Goal: Transaction & Acquisition: Download file/media

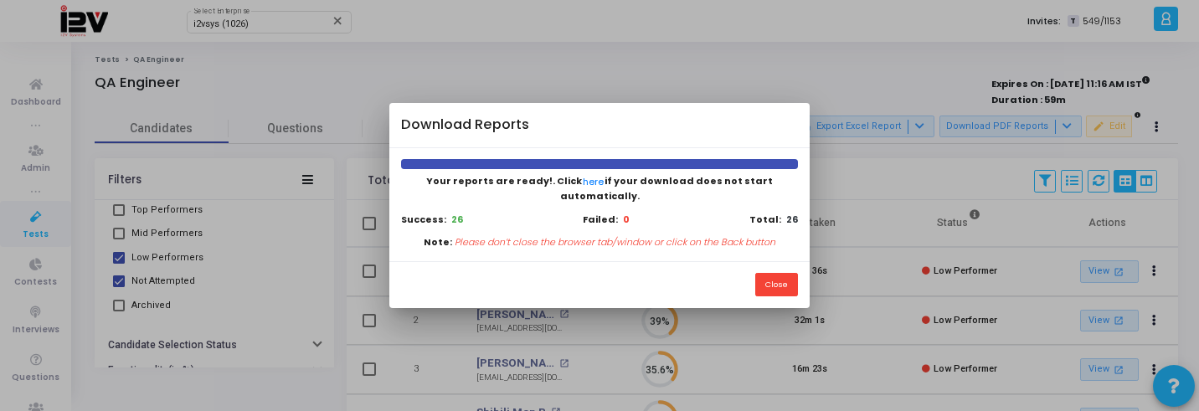
click at [693, 270] on div "Close" at bounding box center [598, 284] width 419 height 47
click at [789, 273] on button "Close" at bounding box center [776, 284] width 43 height 23
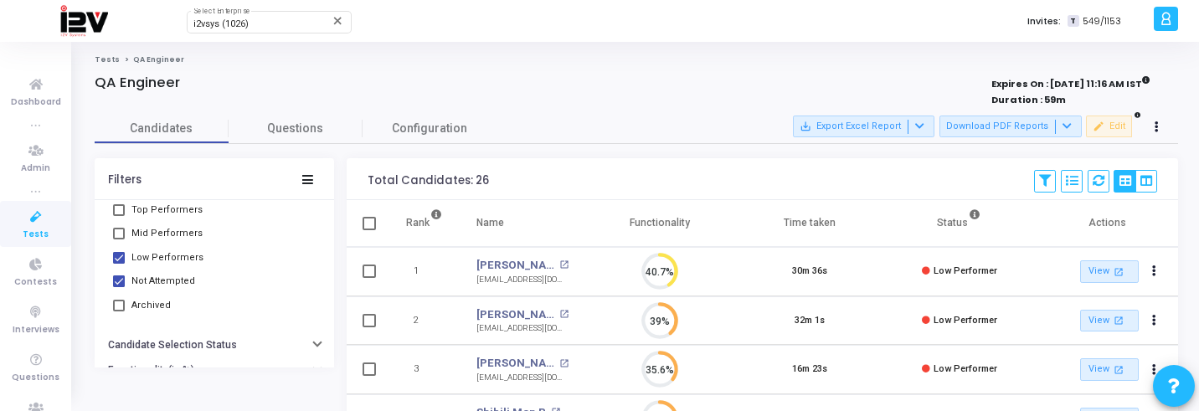
click at [125, 262] on label "Low Performers" at bounding box center [158, 258] width 90 height 20
click at [119, 264] on input "Low Performers" at bounding box center [118, 264] width 1 height 1
checkbox input "false"
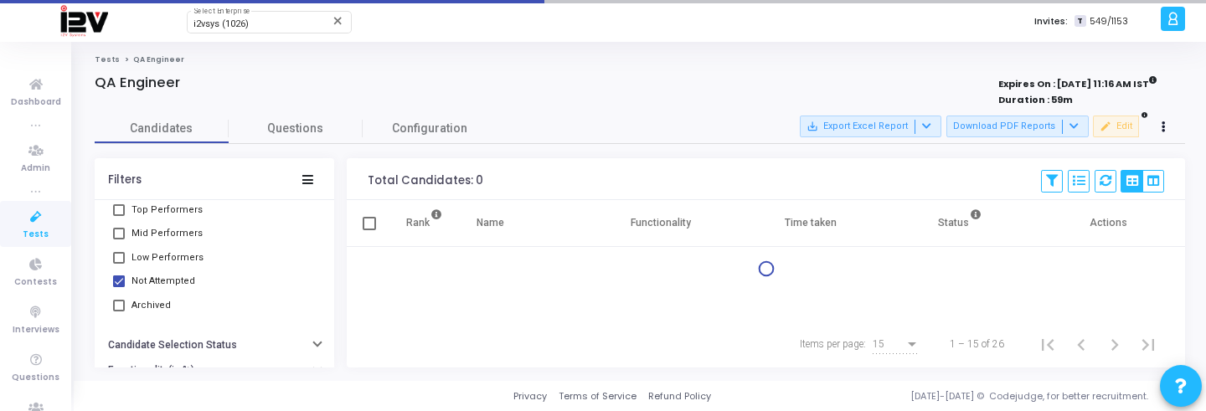
click at [125, 281] on label "Not Attempted" at bounding box center [154, 281] width 82 height 20
click at [119, 287] on input "Not Attempted" at bounding box center [118, 287] width 1 height 1
checkbox input "false"
click at [122, 231] on span at bounding box center [119, 234] width 12 height 12
click at [119, 239] on input "Mid Performers" at bounding box center [118, 239] width 1 height 1
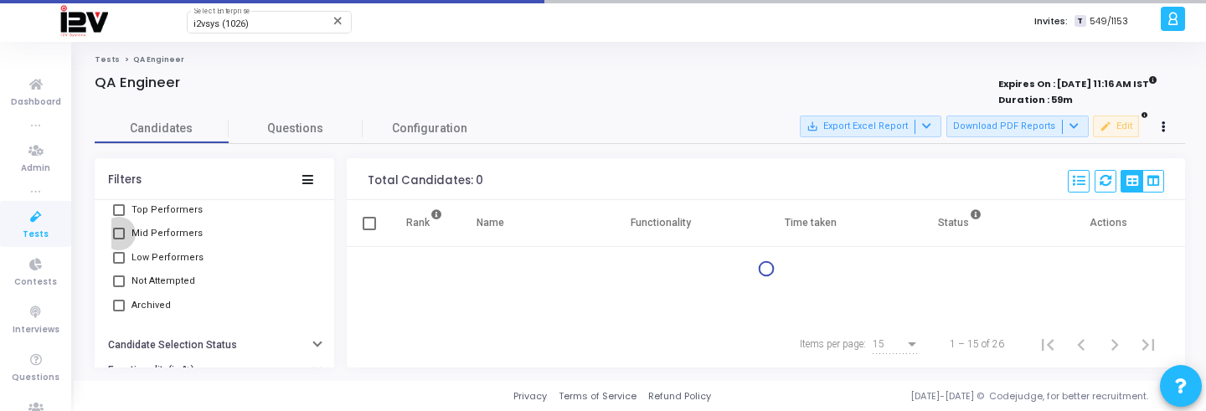
checkbox input "true"
click at [117, 212] on span at bounding box center [119, 210] width 12 height 12
click at [118, 216] on input "Top Performers" at bounding box center [118, 216] width 1 height 1
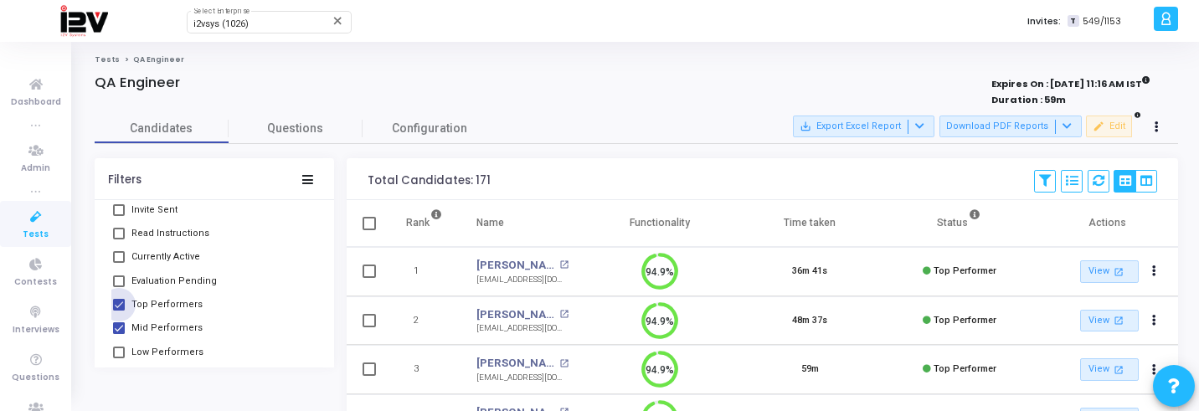
click at [163, 301] on span "Top Performers" at bounding box center [166, 305] width 71 height 20
click at [119, 311] on input "Top Performers" at bounding box center [118, 311] width 1 height 1
checkbox input "false"
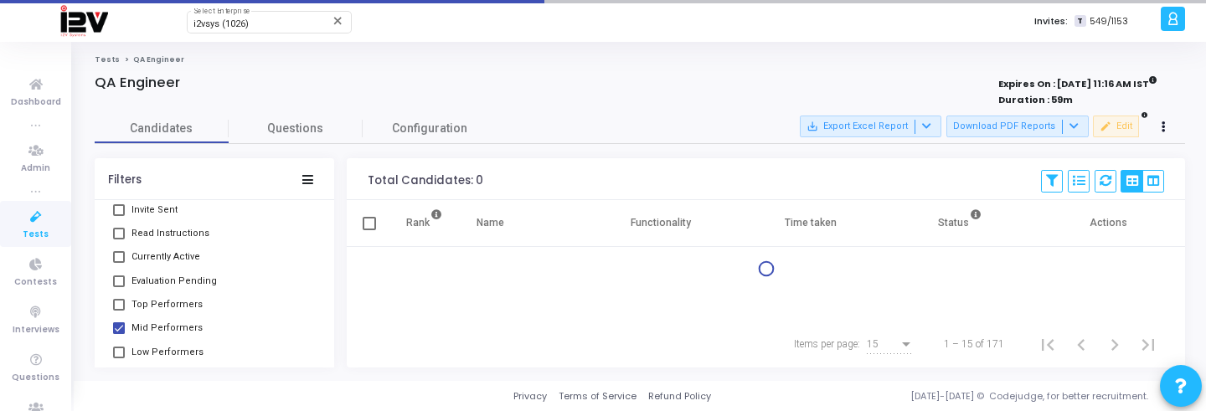
click at [163, 326] on span "Mid Performers" at bounding box center [166, 328] width 71 height 20
click at [119, 334] on input "Mid Performers" at bounding box center [118, 334] width 1 height 1
checkbox input "false"
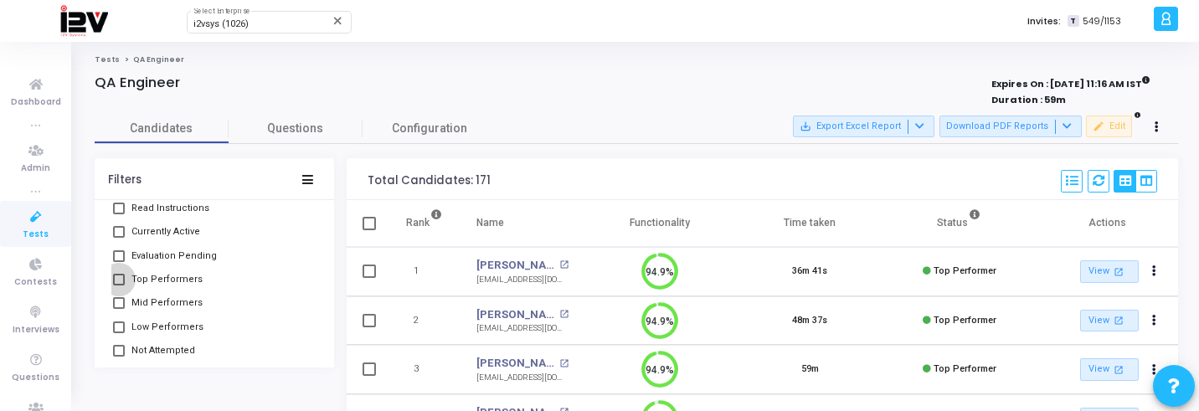
click at [168, 280] on span "Top Performers" at bounding box center [166, 280] width 71 height 20
click at [119, 285] on input "Top Performers" at bounding box center [118, 285] width 1 height 1
checkbox input "true"
click at [167, 305] on span "Mid Performers" at bounding box center [166, 303] width 71 height 20
click at [119, 309] on input "Mid Performers" at bounding box center [118, 309] width 1 height 1
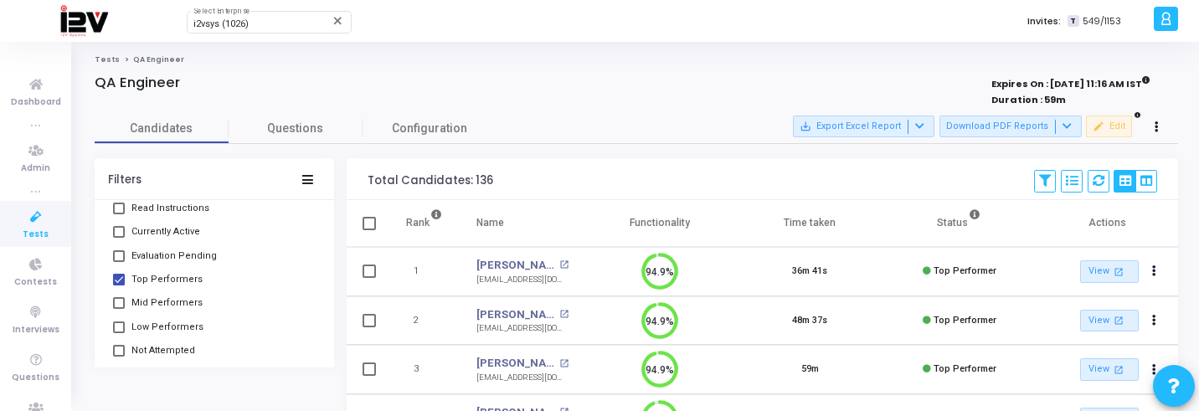
checkbox input "true"
click at [1006, 125] on button "Download PDF Reports" at bounding box center [1010, 127] width 142 height 22
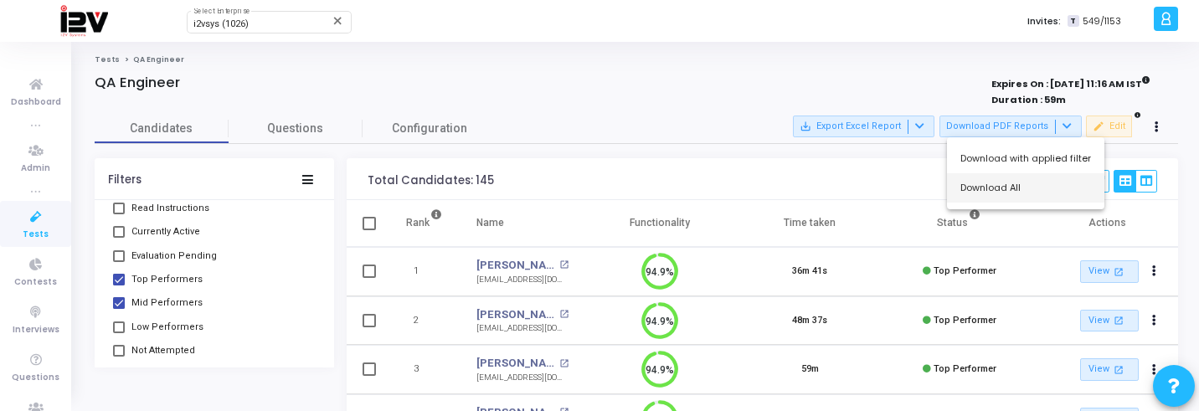
click at [983, 197] on button "Download All" at bounding box center [1025, 187] width 157 height 29
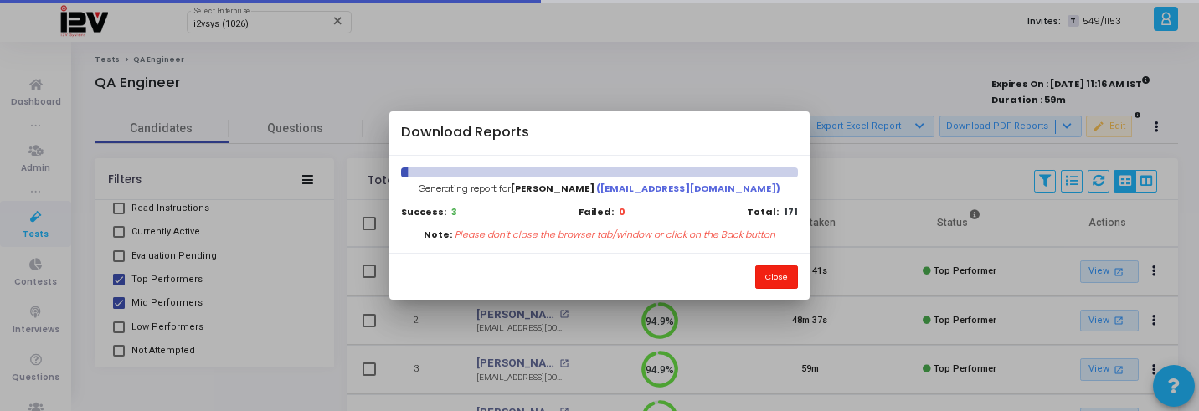
click at [770, 285] on button "Close" at bounding box center [776, 276] width 43 height 23
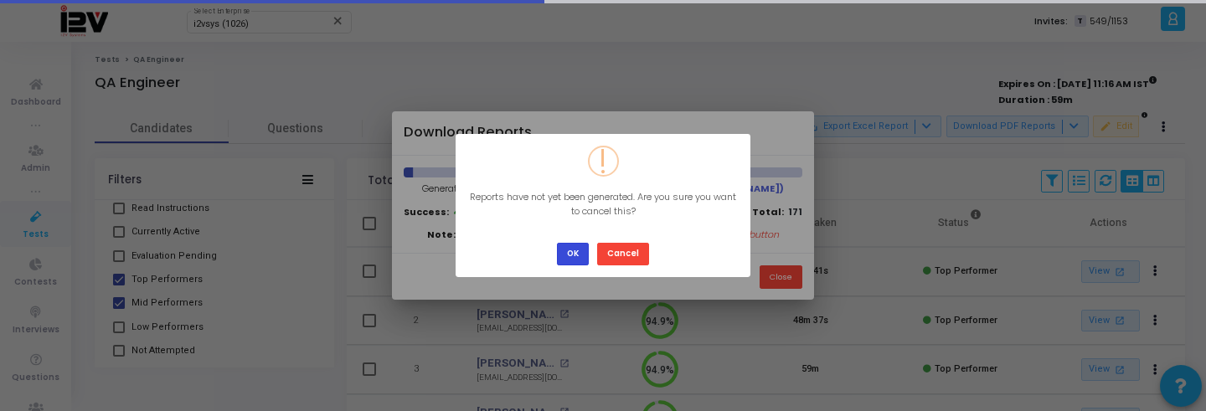
click at [566, 245] on button "OK" at bounding box center [573, 254] width 32 height 23
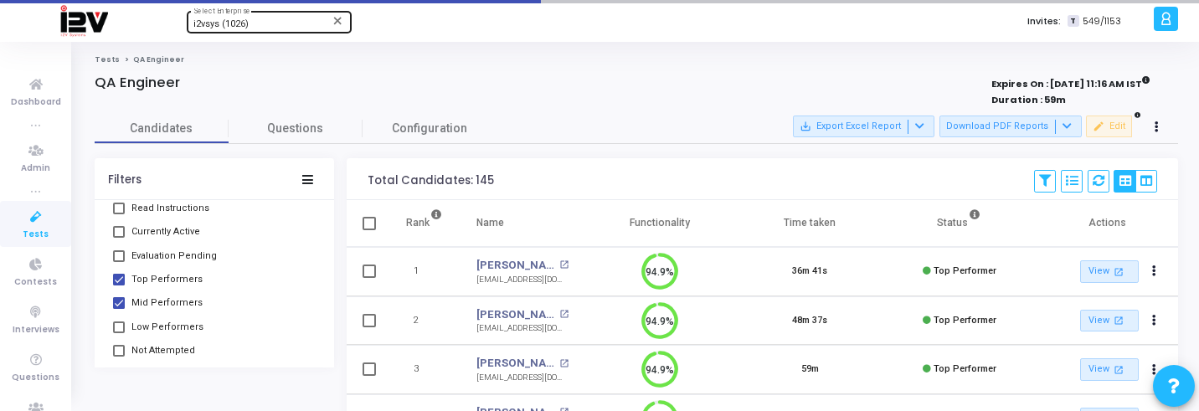
click at [208, 24] on span "i2vsys (1026)" at bounding box center [220, 23] width 55 height 11
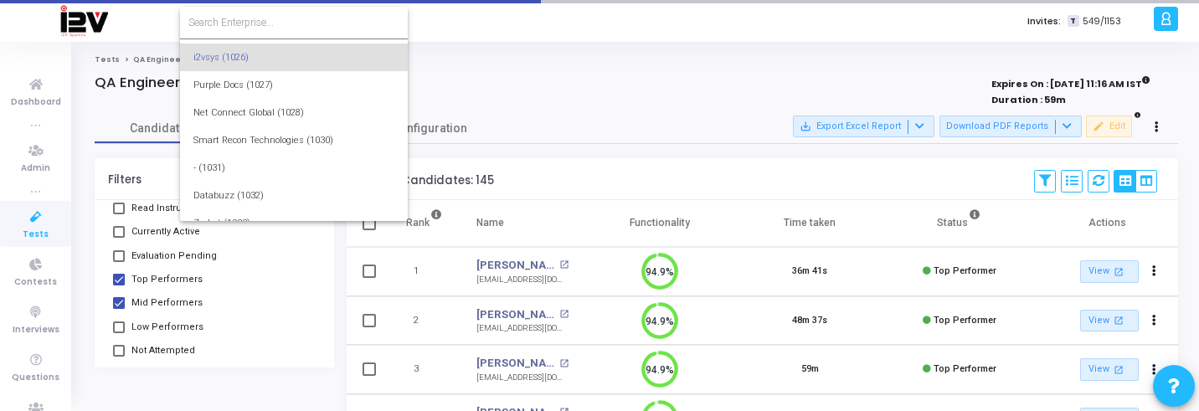
click at [208, 24] on input at bounding box center [293, 22] width 211 height 15
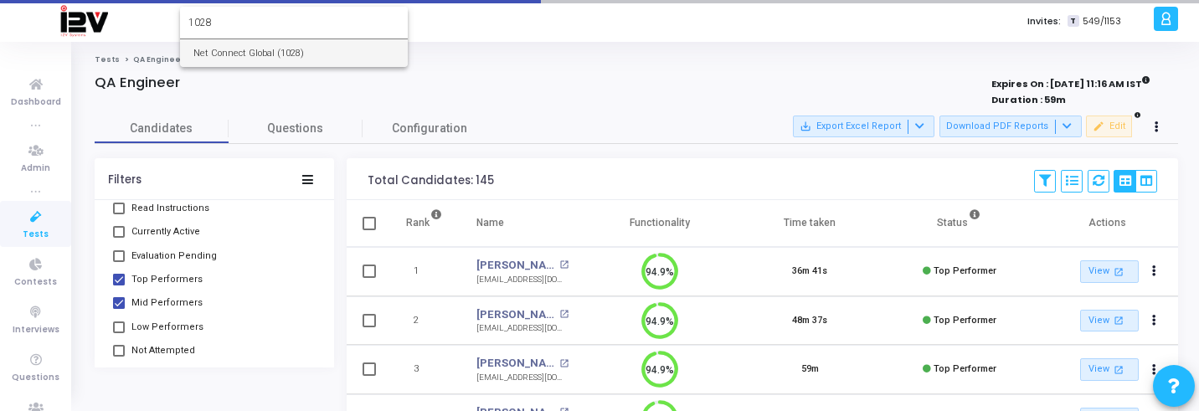
type input "1028"
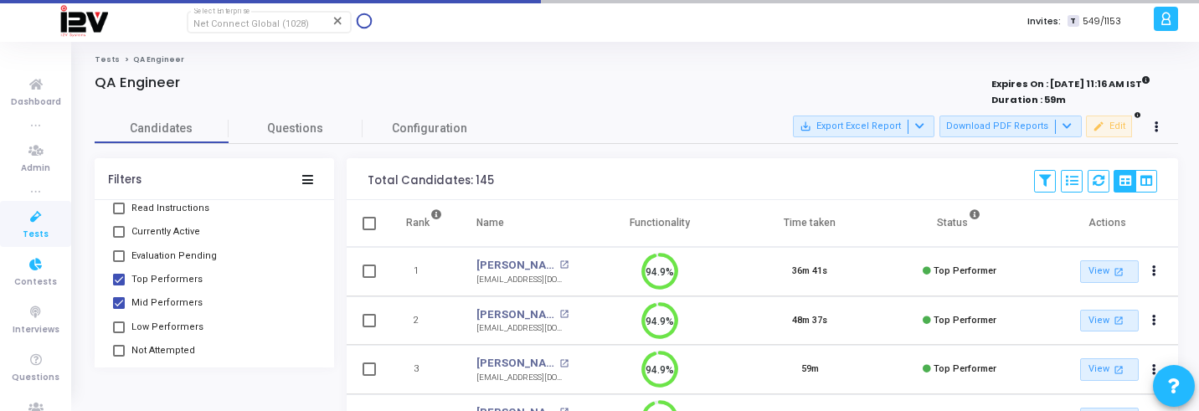
click at [23, 230] on span "Tests" at bounding box center [36, 235] width 26 height 14
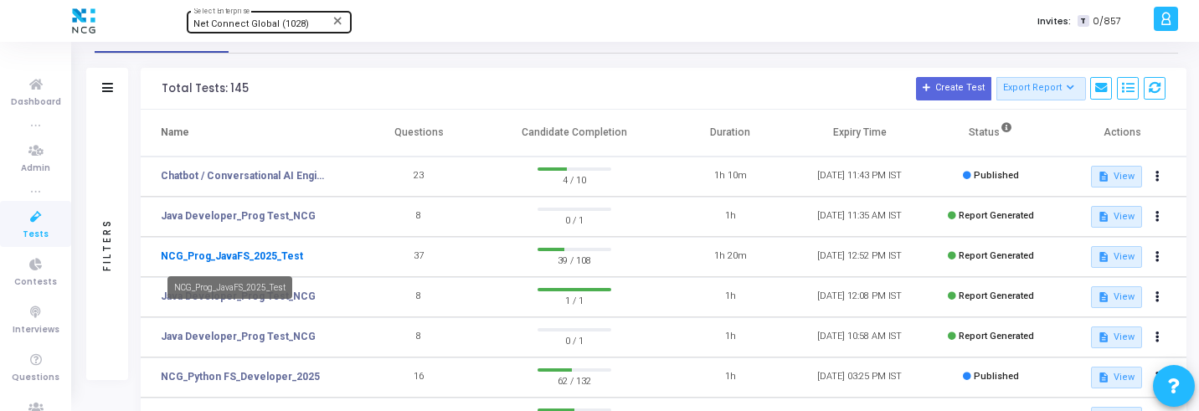
click at [278, 256] on link "NCG_Prog_JavaFS_2025_Test" at bounding box center [232, 256] width 142 height 15
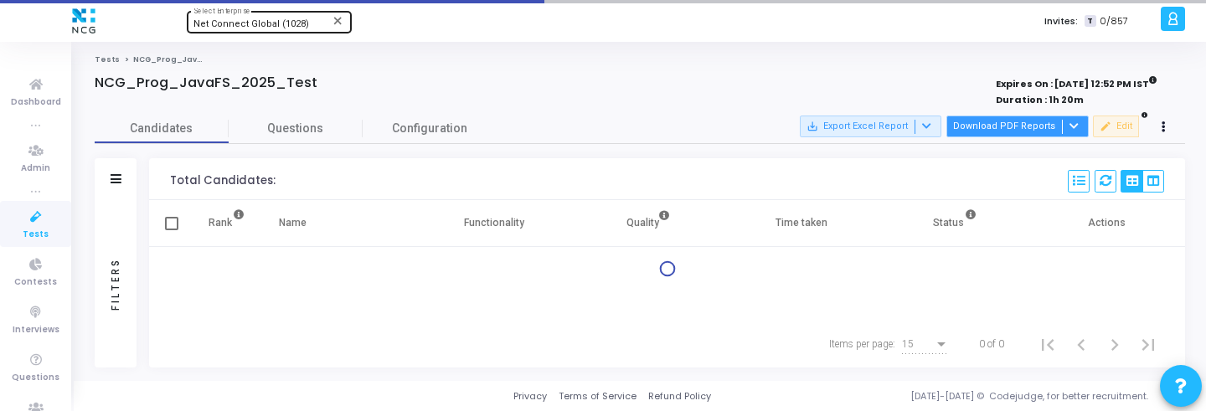
click at [1051, 129] on button "Download PDF Reports" at bounding box center [1017, 127] width 142 height 22
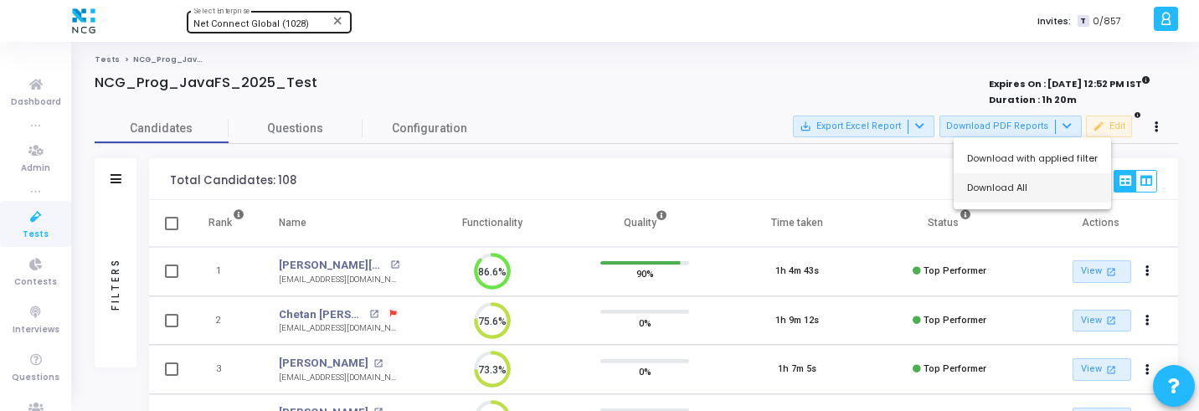
click at [1024, 182] on button "Download All" at bounding box center [1032, 187] width 157 height 29
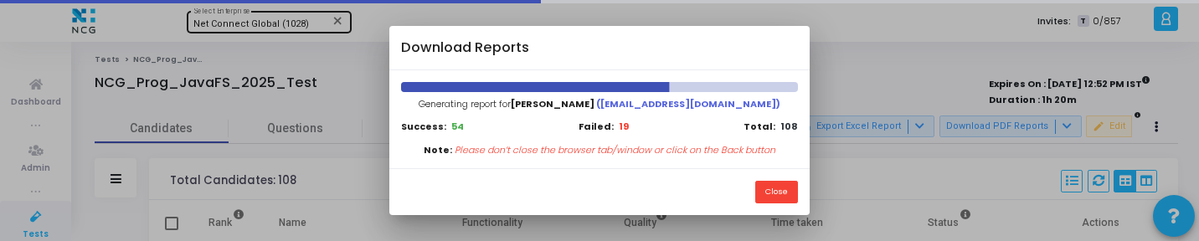
scroll to position [8, 8]
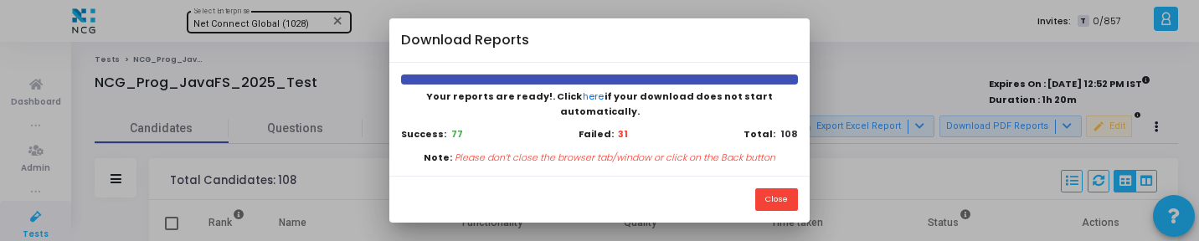
click at [783, 177] on div "Close" at bounding box center [598, 199] width 419 height 47
click at [769, 199] on button "Close" at bounding box center [776, 199] width 43 height 23
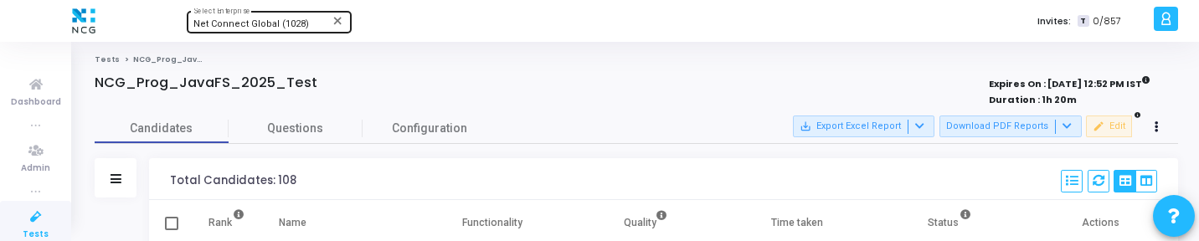
click at [234, 28] on span "Net Connect Global (1028)" at bounding box center [251, 23] width 116 height 11
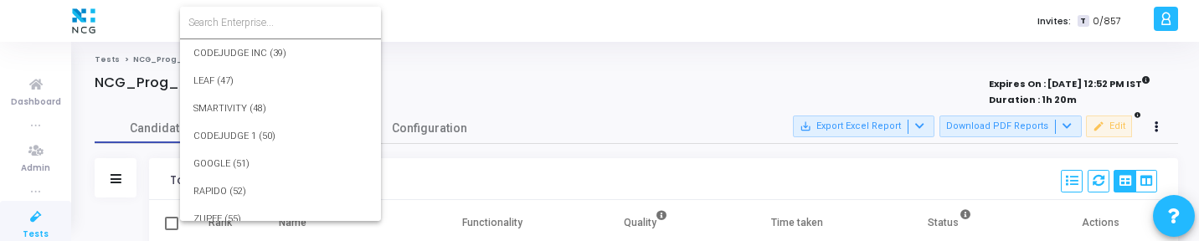
click at [264, 24] on input at bounding box center [280, 22] width 184 height 15
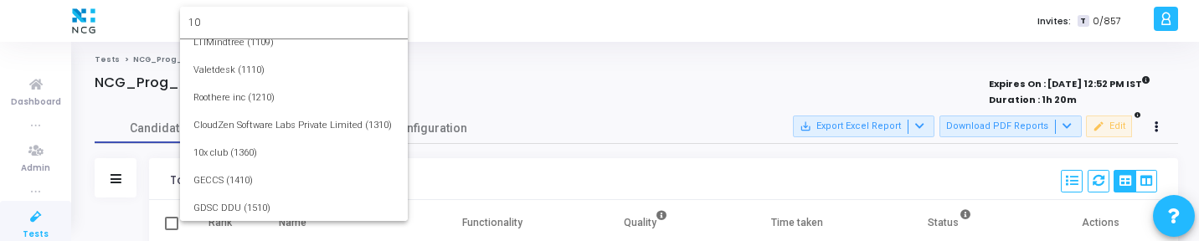
scroll to position [0, 0]
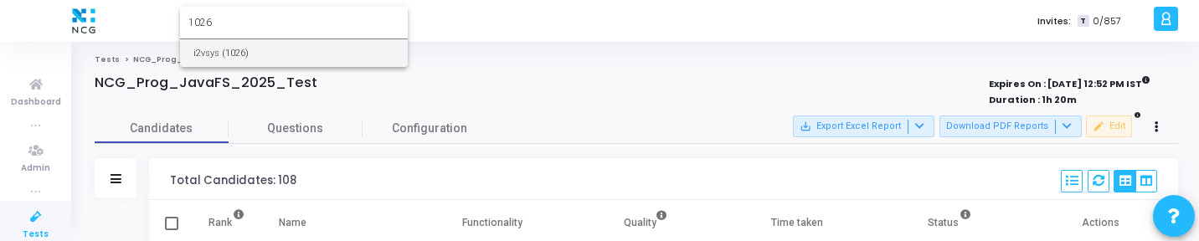
type input "1026"
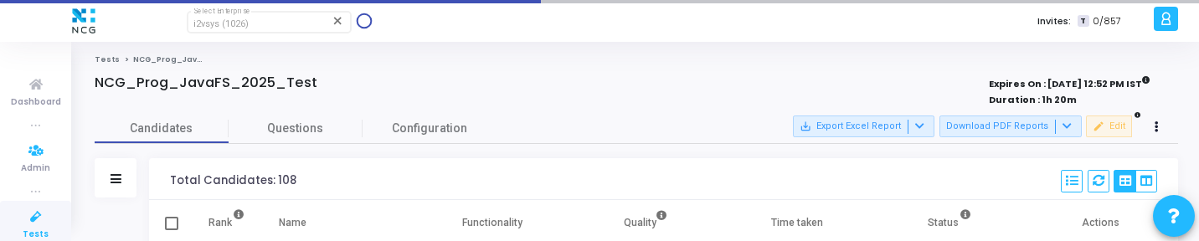
click at [34, 220] on icon at bounding box center [35, 217] width 35 height 21
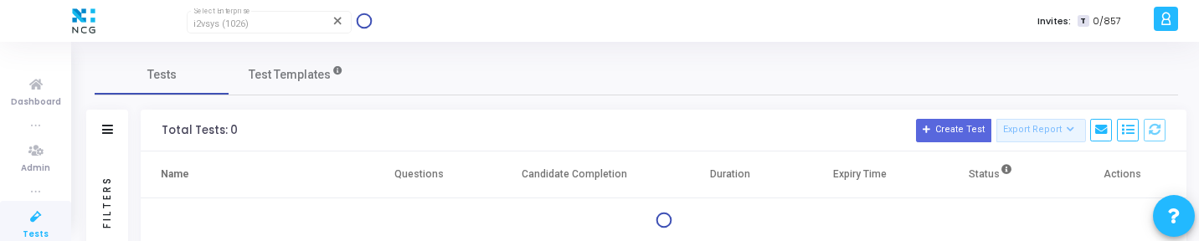
click at [34, 220] on icon at bounding box center [35, 217] width 35 height 21
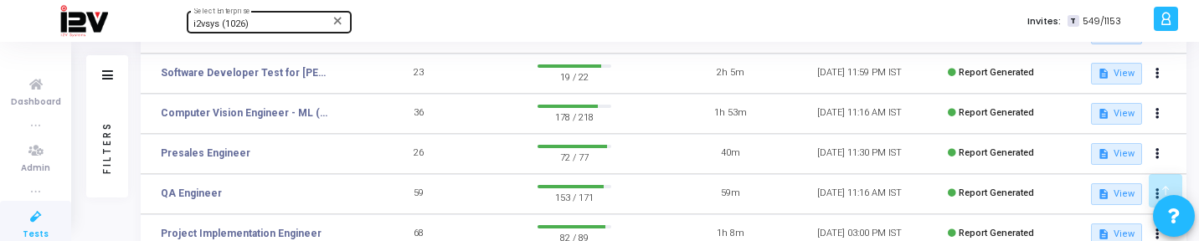
scroll to position [309, 0]
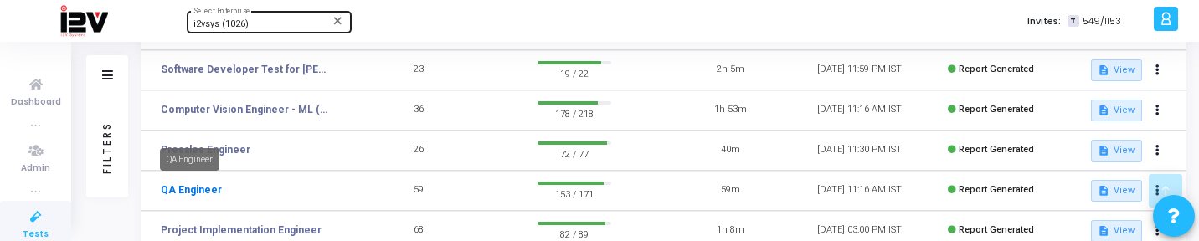
click at [193, 196] on link "QA Engineer" at bounding box center [191, 190] width 61 height 15
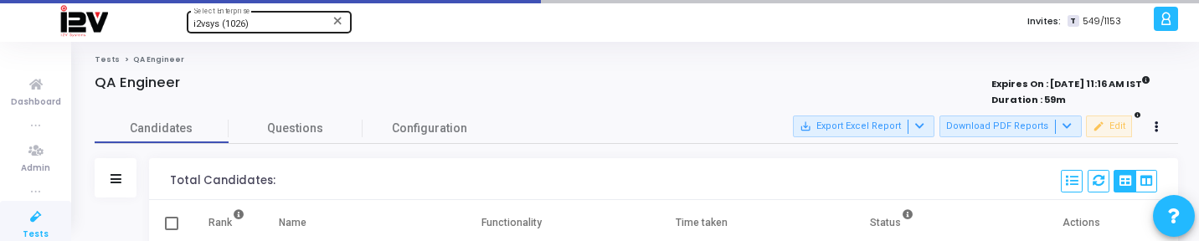
click at [1027, 140] on div "Candidates Questions Configuration" at bounding box center [636, 128] width 1083 height 29
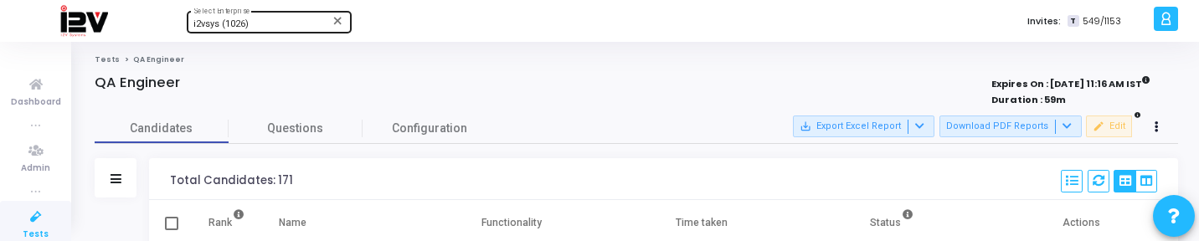
scroll to position [35, 43]
click at [1021, 130] on button "Download PDF Reports" at bounding box center [1010, 127] width 142 height 22
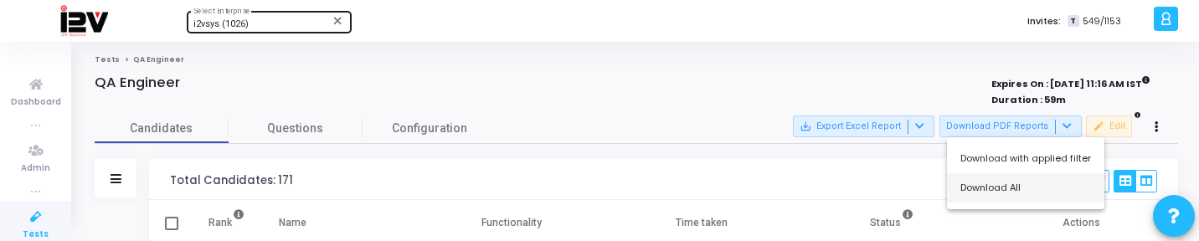
click at [985, 183] on button "Download All" at bounding box center [1025, 187] width 157 height 29
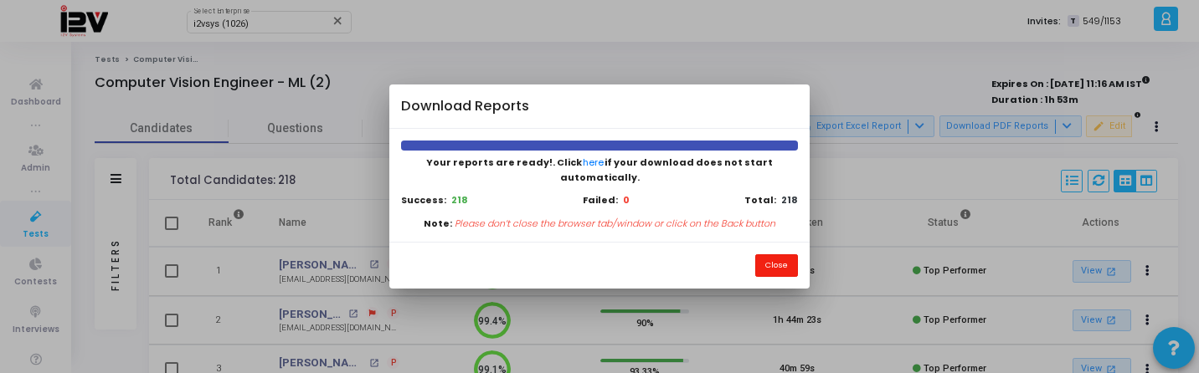
click at [768, 260] on button "Close" at bounding box center [776, 266] width 43 height 23
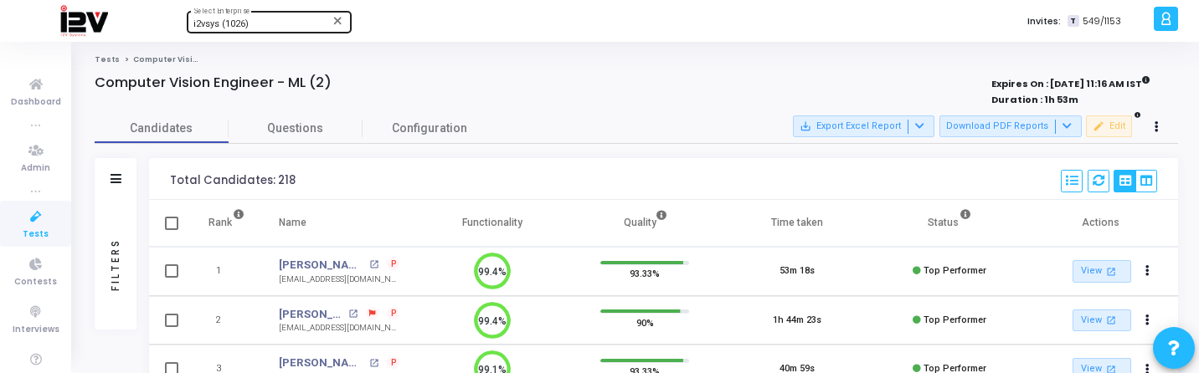
click at [246, 24] on span "i2vsys (1026)" at bounding box center [220, 23] width 55 height 11
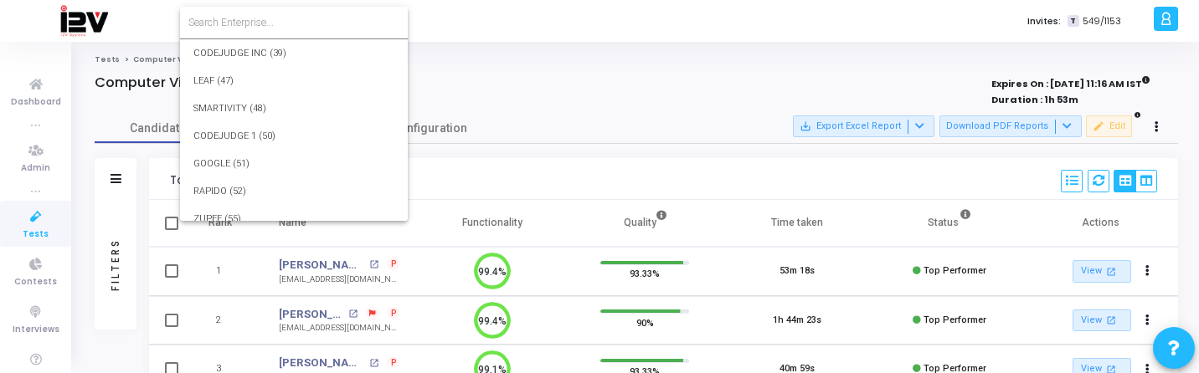
click at [271, 24] on input at bounding box center [293, 22] width 211 height 15
type input "10"
click at [20, 237] on div at bounding box center [599, 186] width 1199 height 373
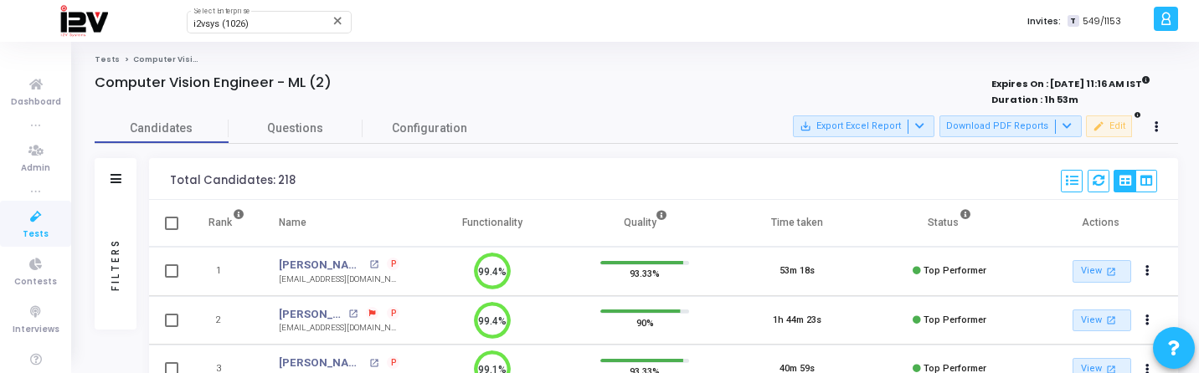
click at [23, 237] on span "Tests" at bounding box center [36, 235] width 26 height 14
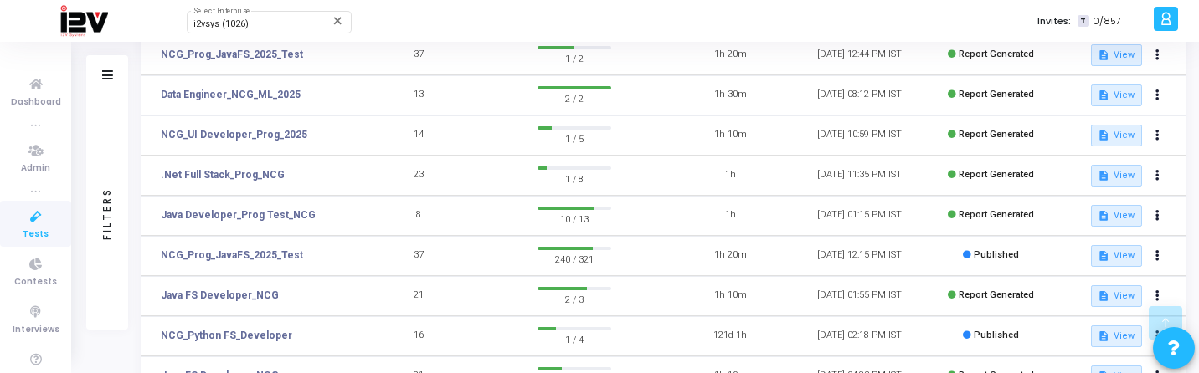
scroll to position [409, 0]
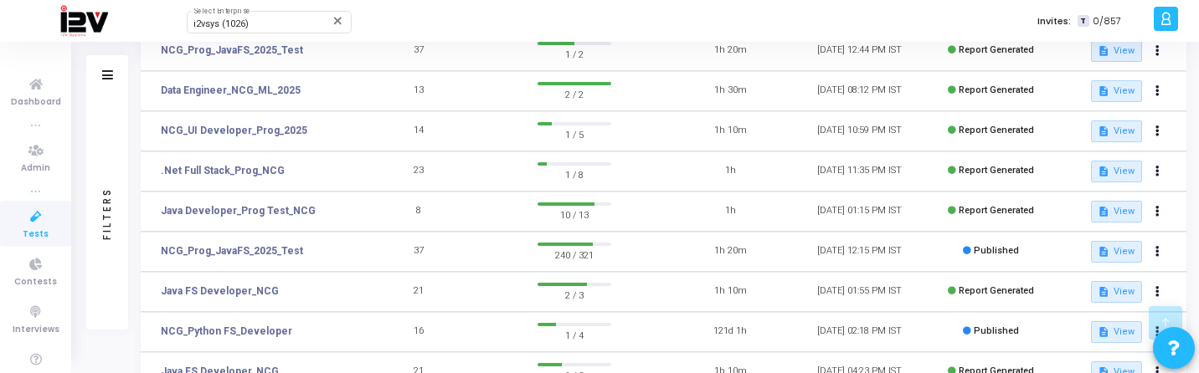
click at [24, 211] on icon at bounding box center [35, 217] width 35 height 21
